Goal: Task Accomplishment & Management: Manage account settings

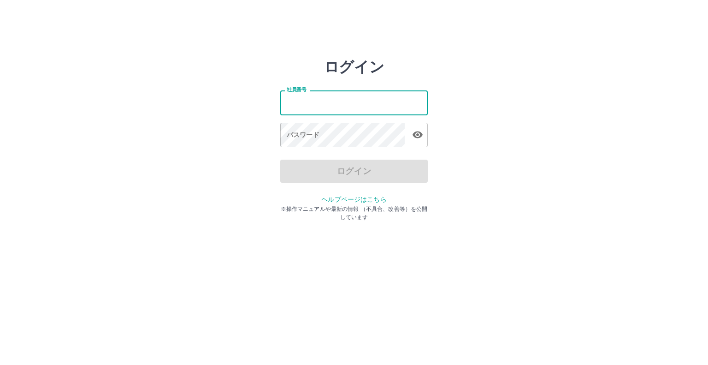
click at [364, 102] on input "社員番号" at bounding box center [354, 102] width 148 height 24
type input "*******"
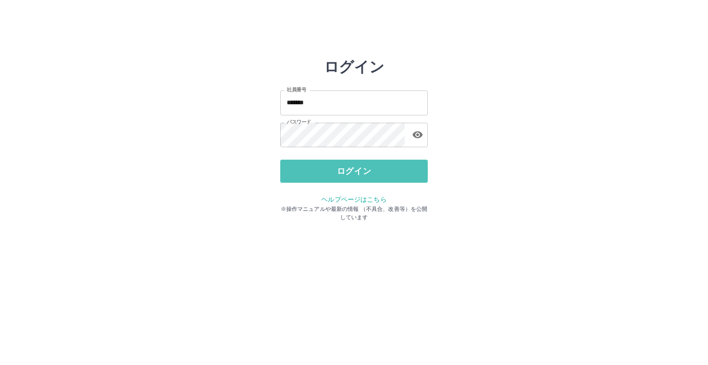
drag, startPoint x: 361, startPoint y: 171, endPoint x: 366, endPoint y: 158, distance: 13.9
click at [366, 160] on button "ログイン" at bounding box center [354, 170] width 148 height 23
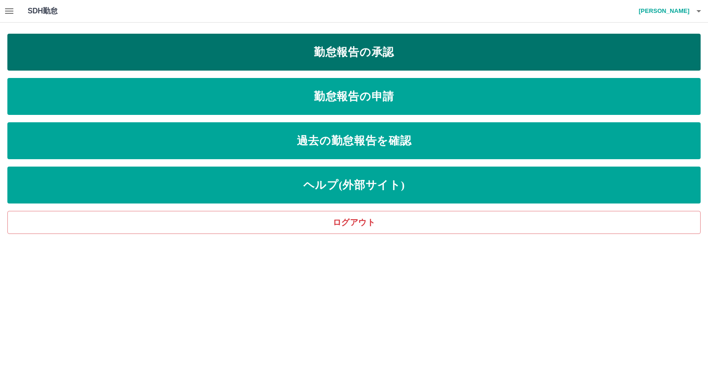
click at [311, 57] on link "勤怠報告の承認" at bounding box center [353, 52] width 693 height 37
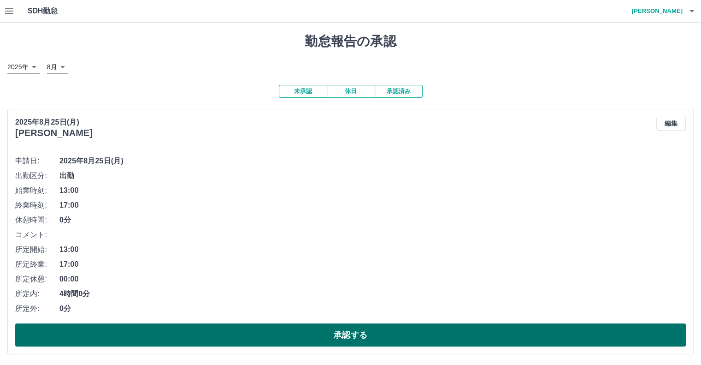
click at [188, 332] on button "承認する" at bounding box center [350, 334] width 671 height 23
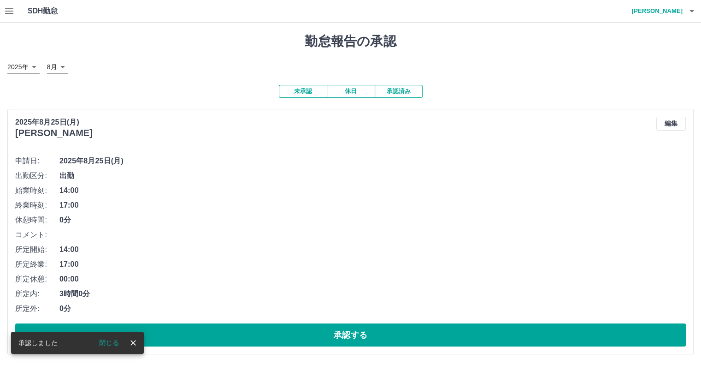
scroll to position [46, 0]
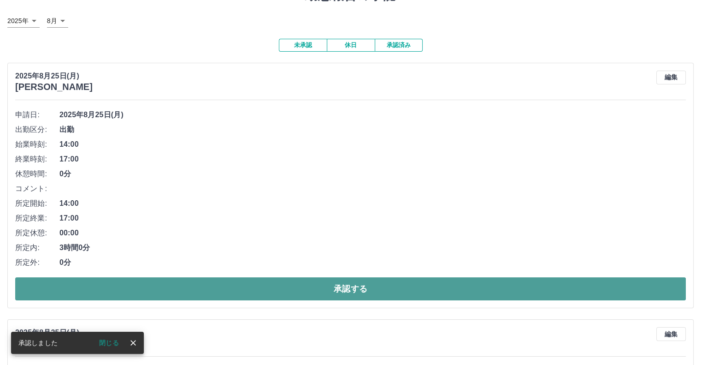
click at [187, 282] on button "承認する" at bounding box center [350, 288] width 671 height 23
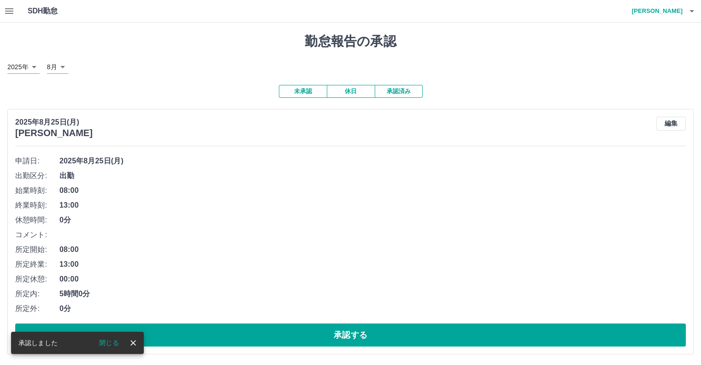
scroll to position [0, 0]
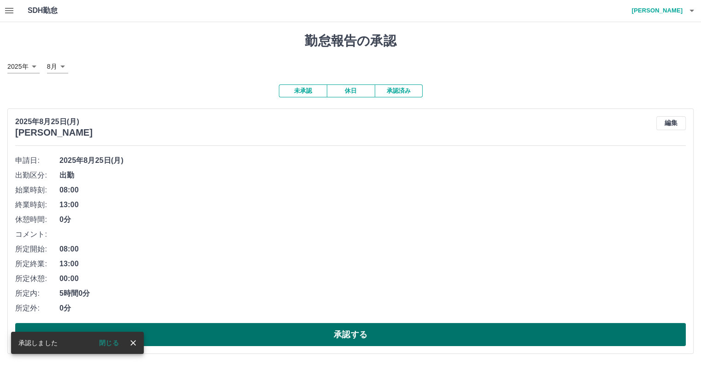
click at [183, 337] on button "承認する" at bounding box center [350, 334] width 671 height 23
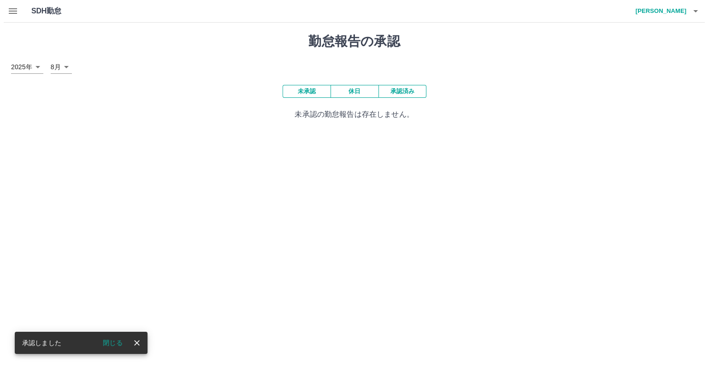
scroll to position [0, 0]
click at [10, 14] on icon "button" at bounding box center [9, 11] width 11 height 11
